Goal: Check status: Check status

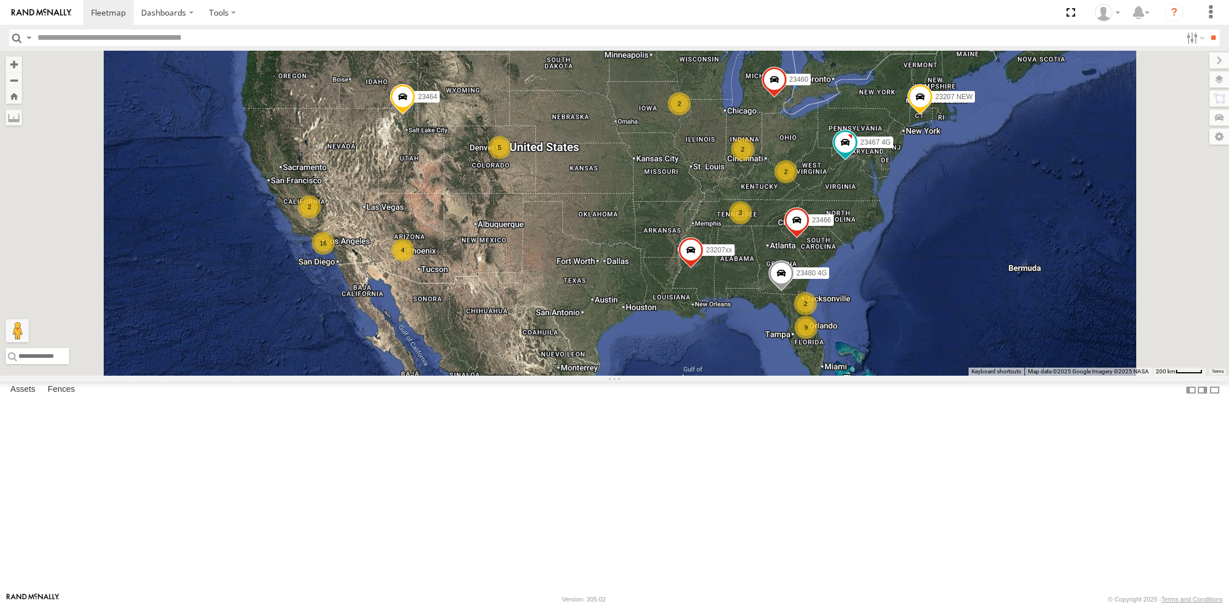
select select "**********"
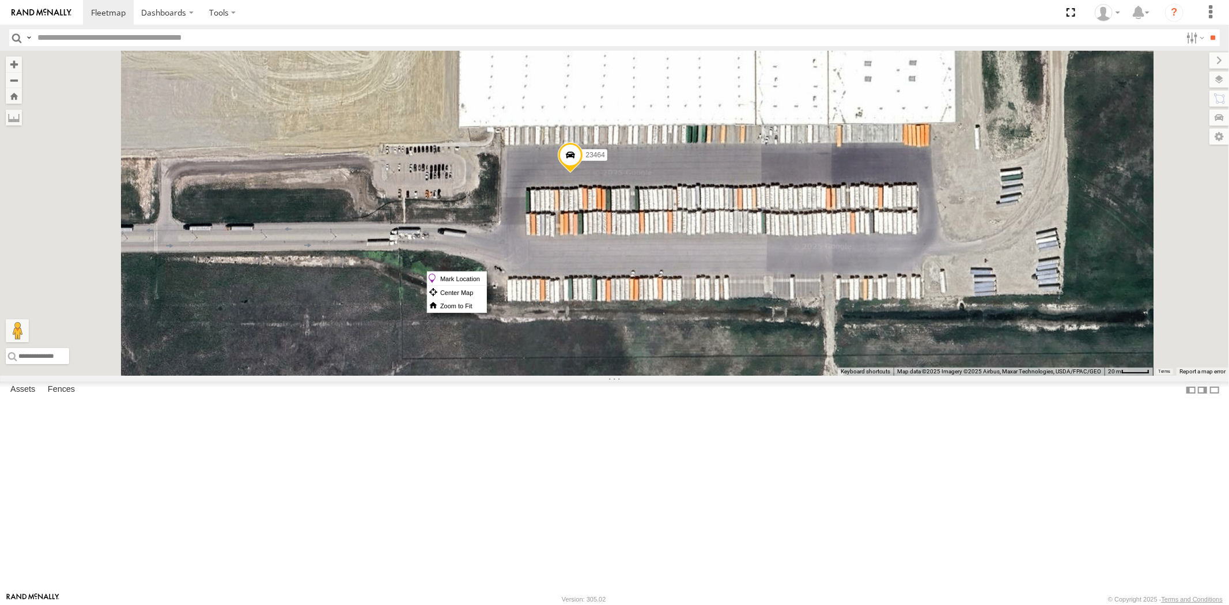
drag, startPoint x: 715, startPoint y: 271, endPoint x: 705, endPoint y: 266, distance: 11.9
click at [583, 174] on span at bounding box center [570, 158] width 25 height 31
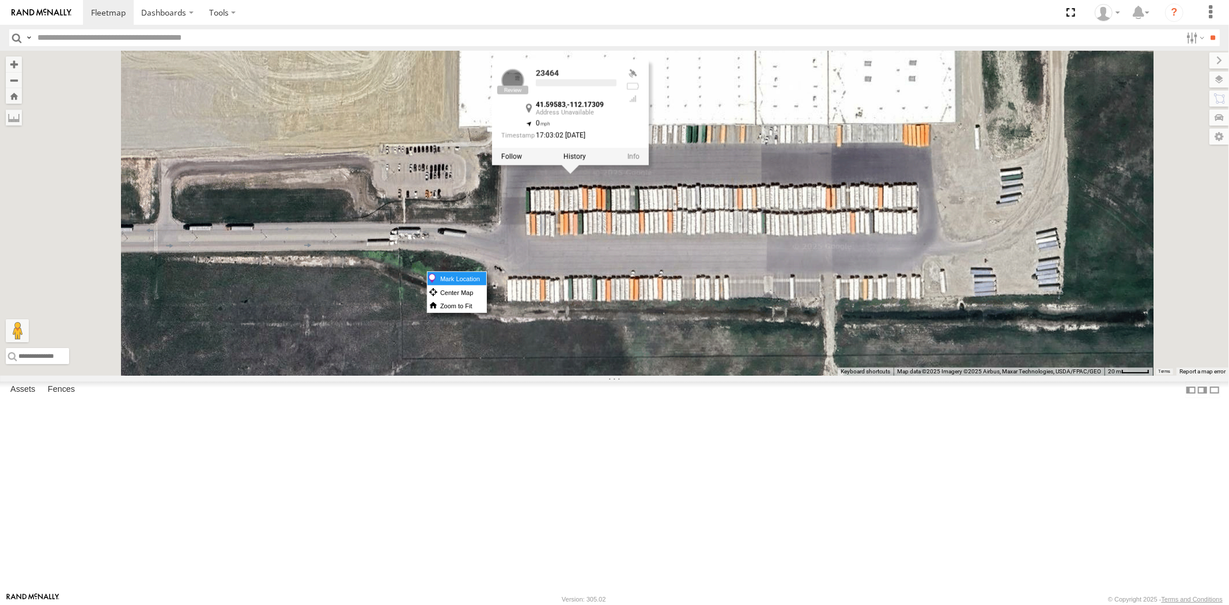
click at [486, 281] on label "Mark Location" at bounding box center [457, 278] width 59 height 13
click at [770, 376] on div "23207 NEW 23207xx 23466 23480 4G 23464 23460 23467 4G 23465 4G 23464 All Assets…" at bounding box center [614, 213] width 1229 height 325
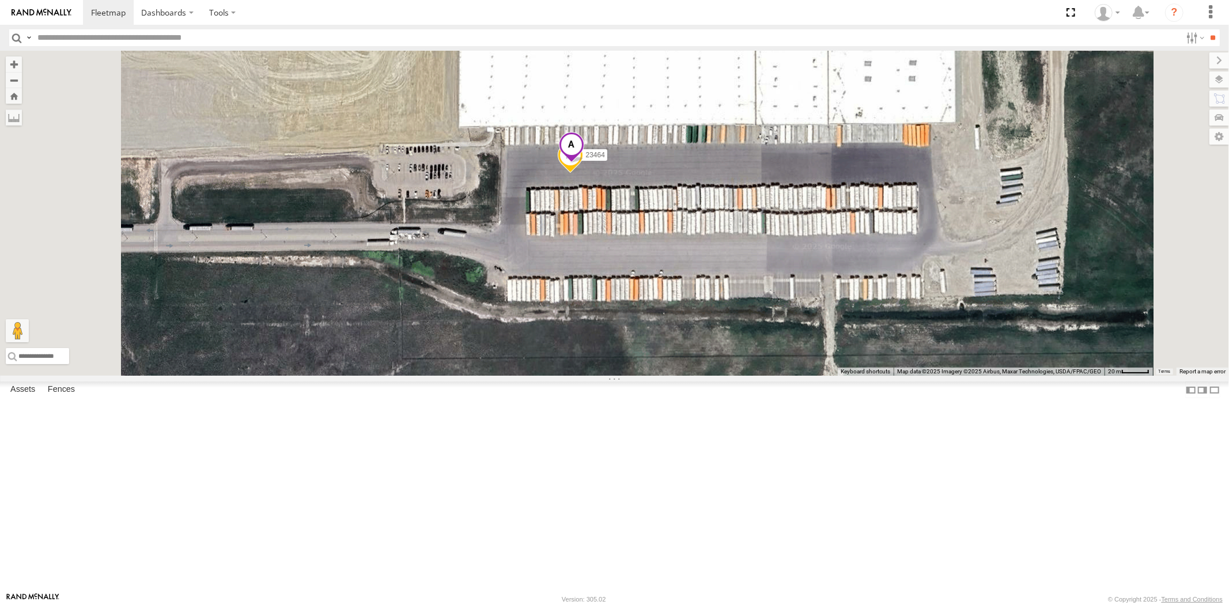
click at [584, 163] on span at bounding box center [570, 147] width 25 height 31
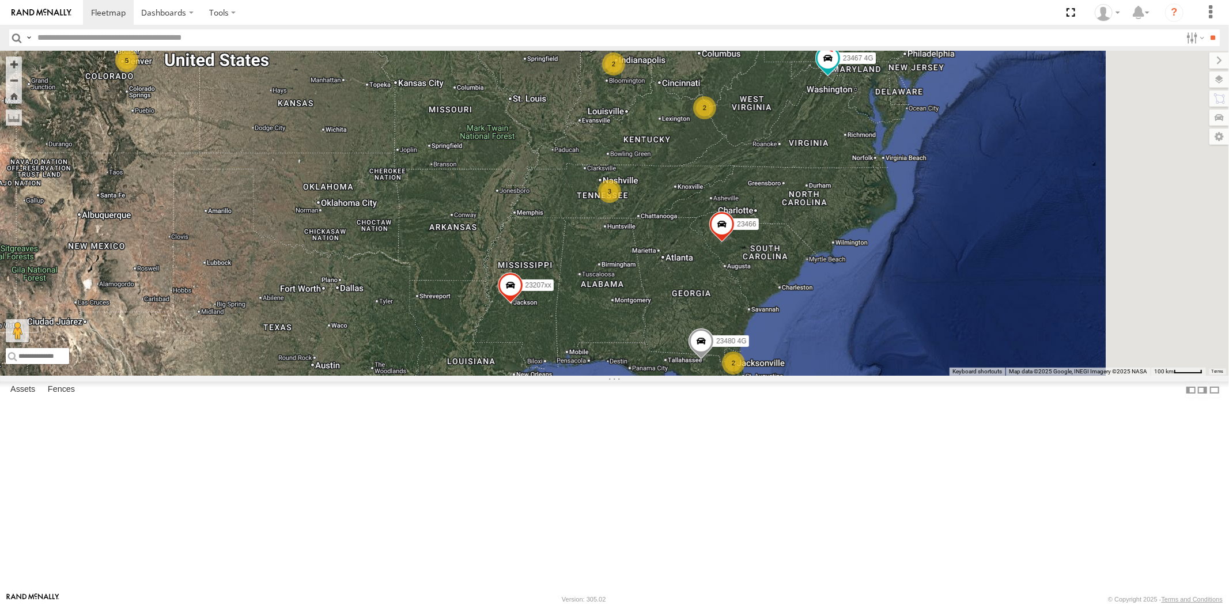
drag, startPoint x: 1026, startPoint y: 355, endPoint x: 880, endPoint y: 330, distance: 148.0
click at [758, 230] on label "23466" at bounding box center [743, 224] width 31 height 12
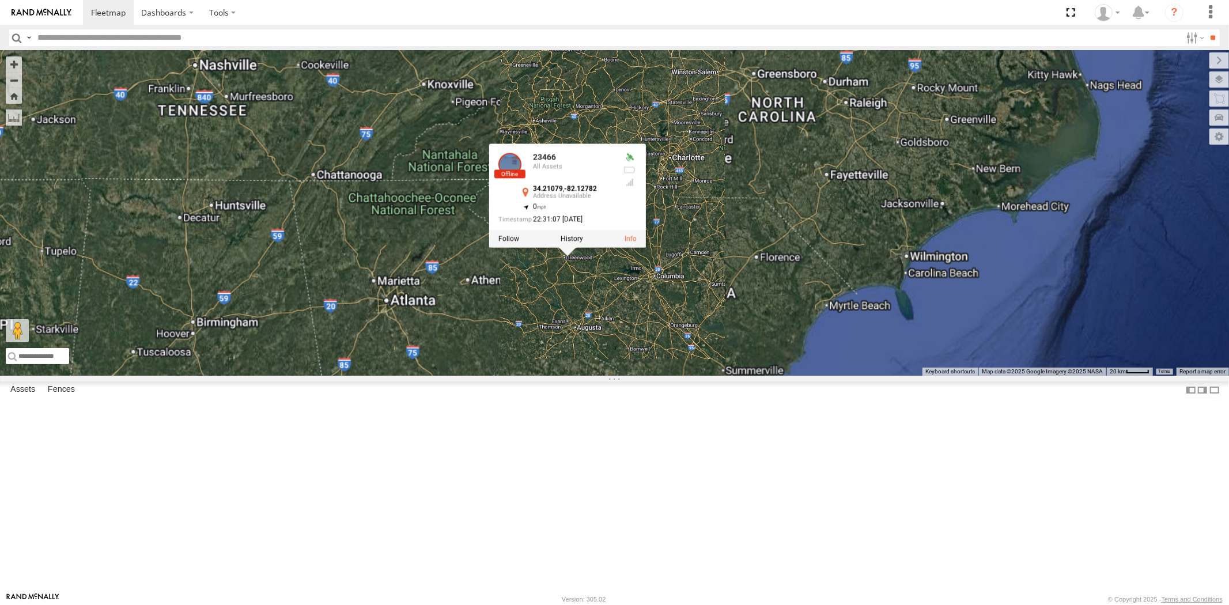
click at [720, 376] on div "23335 4G/Bad 23207 NEW 23207xx 23463 NEW 23459 4G 23466 23480 4G 23464 23460 23…" at bounding box center [614, 213] width 1229 height 325
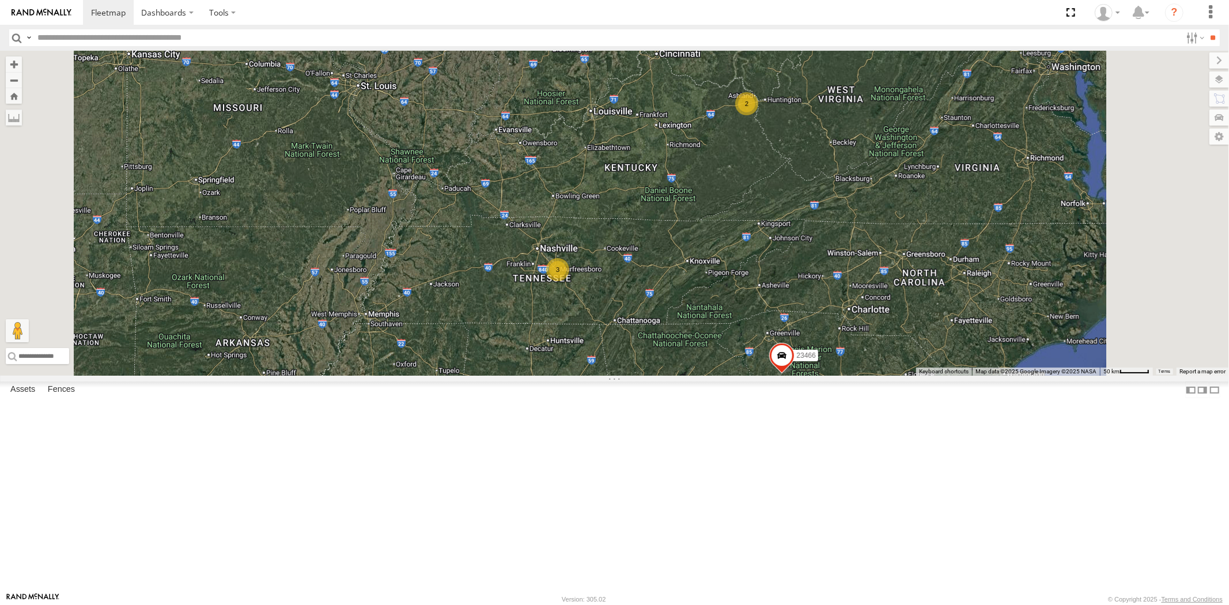
drag, startPoint x: 793, startPoint y: 362, endPoint x: 780, endPoint y: 352, distance: 16.5
click at [784, 353] on div "23335 4G/Bad 23207 NEW 23207xx 23459 4G 23466 23464 23460 23462 4G/Bad 23467 4G…" at bounding box center [614, 213] width 1229 height 325
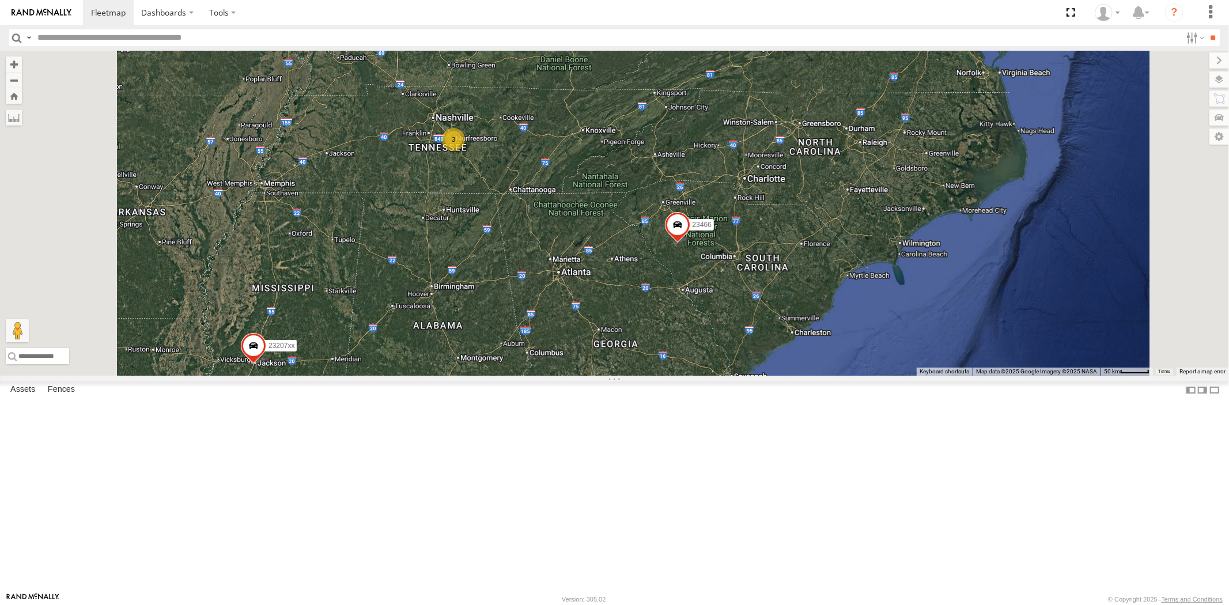
drag, startPoint x: 778, startPoint y: 373, endPoint x: 789, endPoint y: 337, distance: 37.5
click at [777, 376] on div "23335 4G/Bad 23207 NEW 23207xx 23459 4G 23466 23464 23460 23462 4G/Bad 23467 4G…" at bounding box center [614, 213] width 1229 height 325
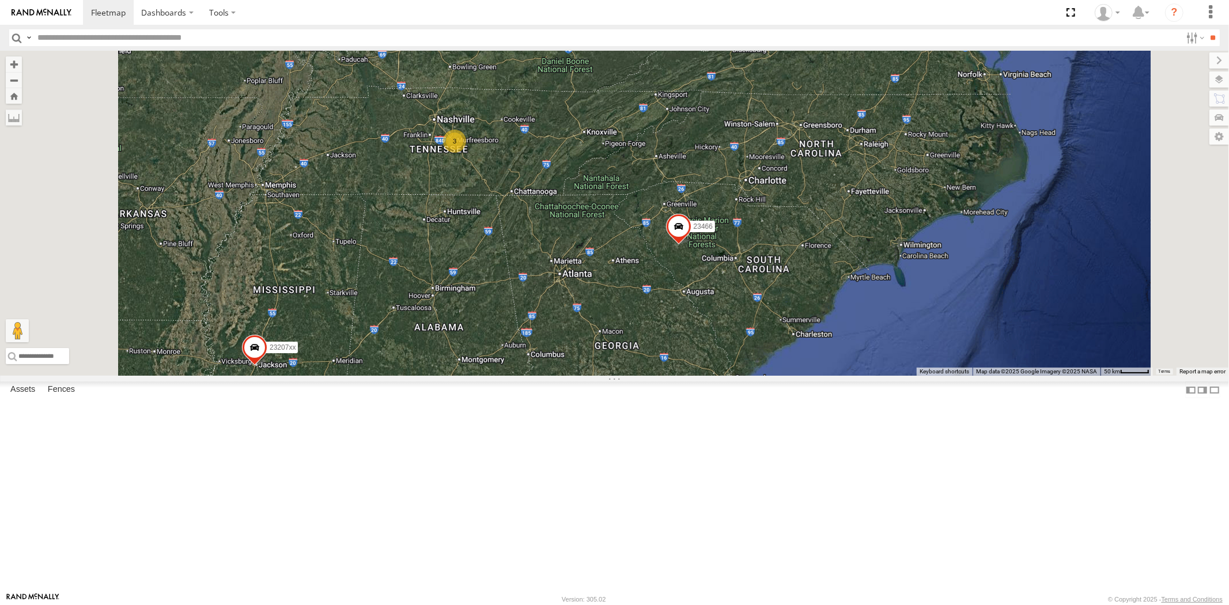
drag, startPoint x: 781, startPoint y: 263, endPoint x: 766, endPoint y: 338, distance: 76.8
click at [769, 361] on div "23335 4G/Bad 23207 NEW 23207xx 23459 4G 23466 23464 23460 23462 4G/Bad 23467 4G…" at bounding box center [614, 213] width 1229 height 325
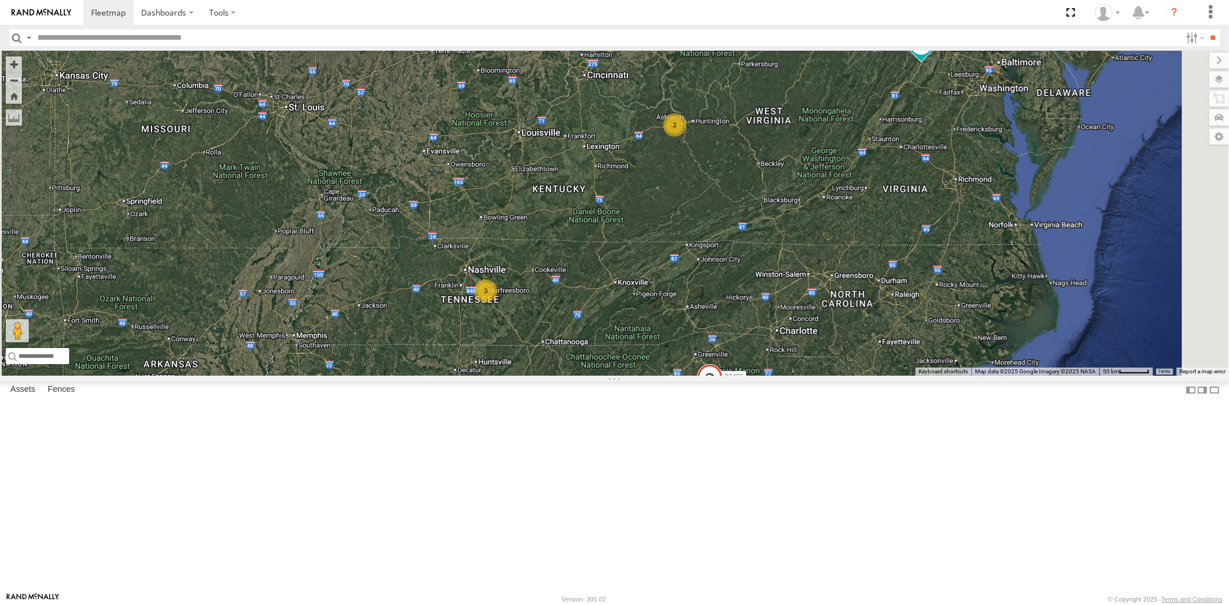
drag, startPoint x: 818, startPoint y: 379, endPoint x: 810, endPoint y: 358, distance: 22.3
click at [811, 362] on div "23207 NEW 23207xx 23466 23464 23460 23467 4G 23480 4G 2 2 3" at bounding box center [614, 213] width 1229 height 325
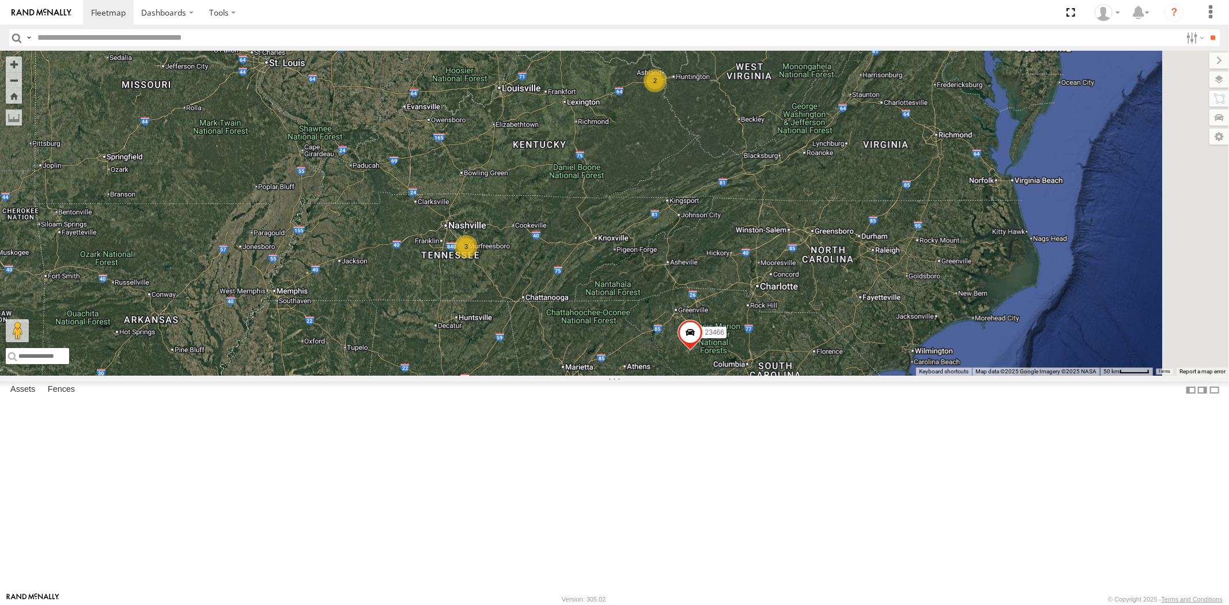
drag, startPoint x: 799, startPoint y: 369, endPoint x: 780, endPoint y: 328, distance: 44.4
click at [781, 329] on div "23207 NEW 23207xx 23466 23464 23460 23467 4G 23480 4G 2 2 3" at bounding box center [614, 213] width 1229 height 325
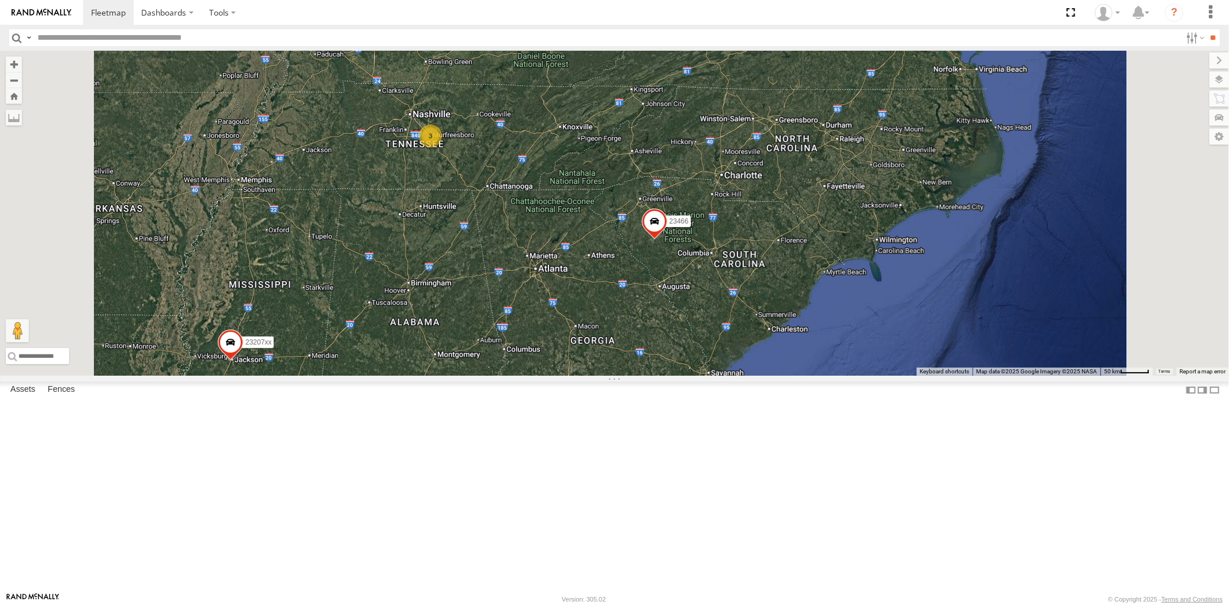
drag, startPoint x: 840, startPoint y: 339, endPoint x: 836, endPoint y: 401, distance: 62.4
click at [836, 376] on div "23207 NEW 23207xx 23466 23464 23460 23467 4G 23480 4G 2 2 3" at bounding box center [614, 213] width 1229 height 325
